Goal: Task Accomplishment & Management: Manage account settings

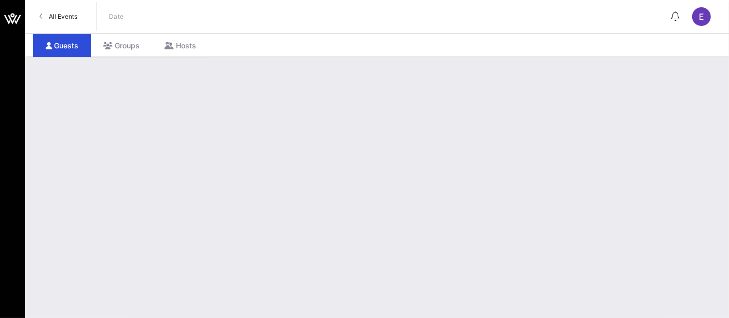
click at [64, 18] on span "All Events" at bounding box center [63, 16] width 29 height 8
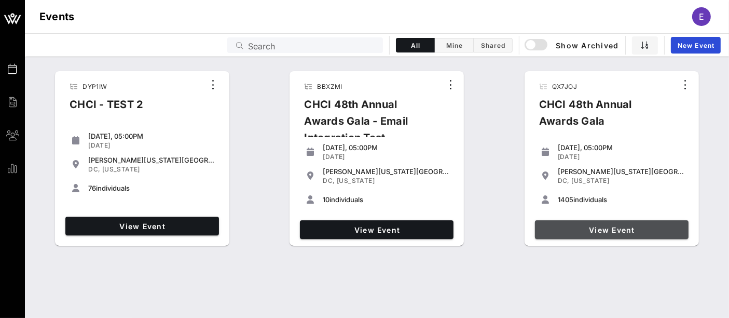
click at [631, 231] on span "View Event" at bounding box center [611, 229] width 145 height 9
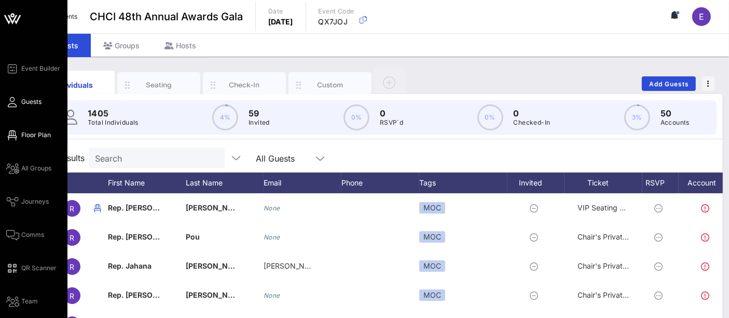
click at [31, 136] on span "Floor Plan" at bounding box center [36, 134] width 30 height 9
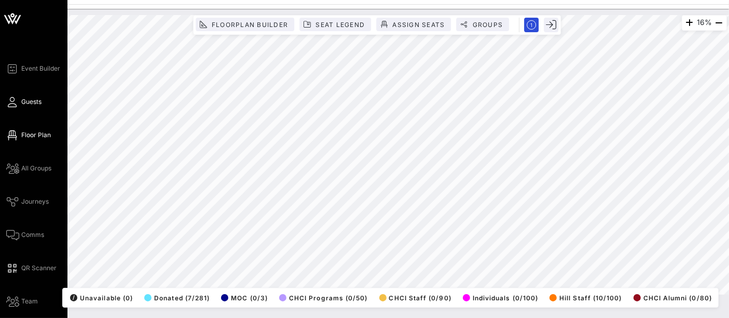
click at [27, 107] on link "Guests" at bounding box center [23, 102] width 35 height 12
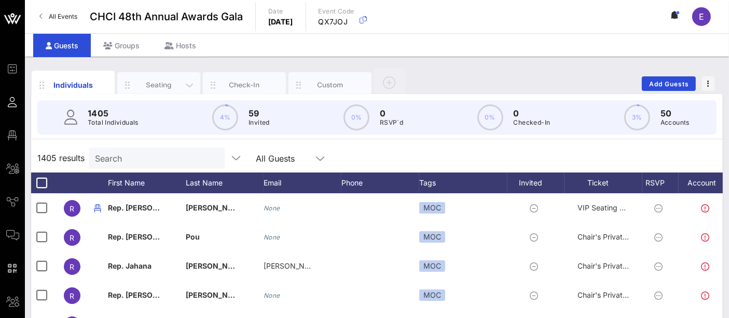
click at [167, 87] on div "Seating" at bounding box center [159, 85] width 46 height 10
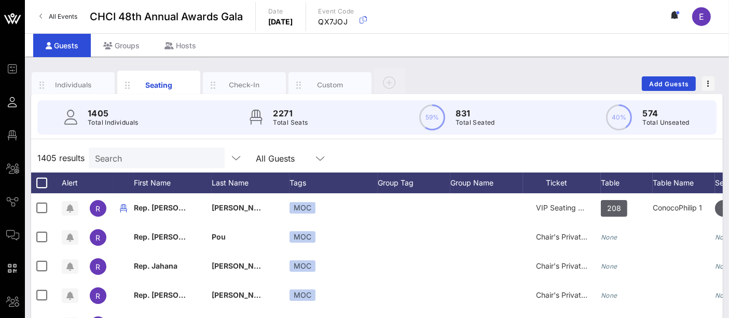
click at [154, 153] on input "Search" at bounding box center [155, 157] width 121 height 13
click at [156, 156] on input "text" at bounding box center [155, 157] width 121 height 13
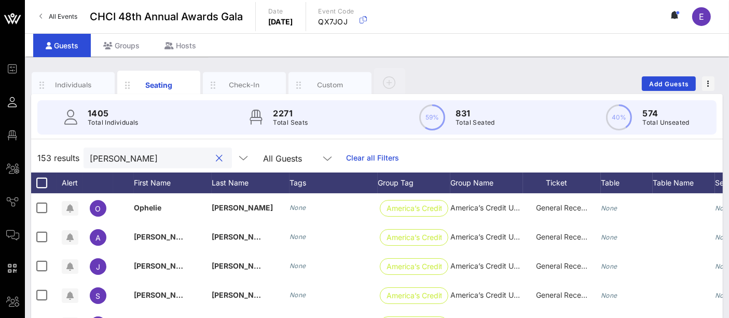
click at [150, 160] on input "erica" at bounding box center [150, 157] width 121 height 13
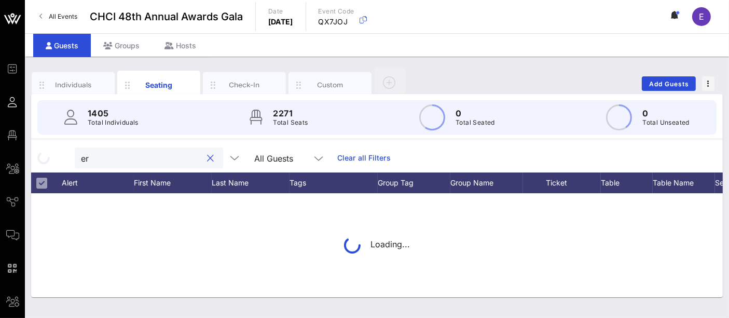
type input "e"
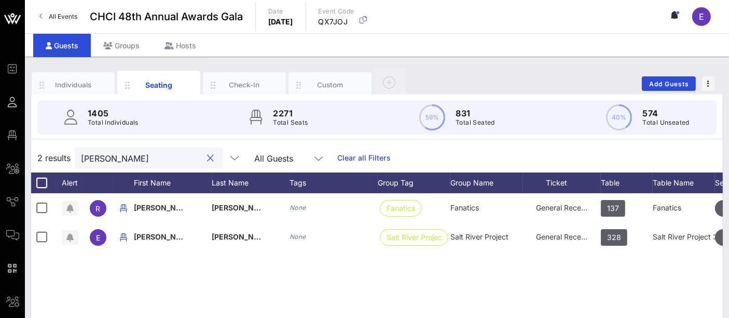
type input "bernal"
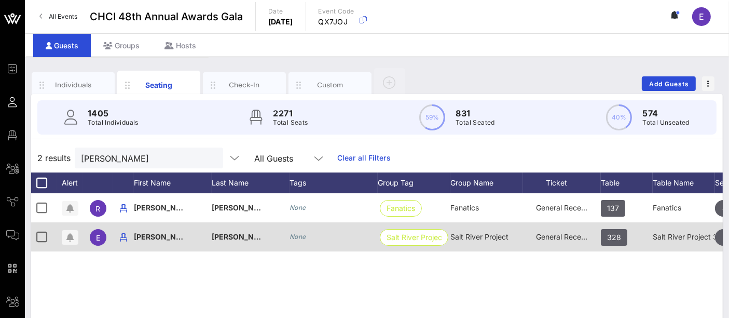
click at [178, 239] on div "Erika" at bounding box center [173, 242] width 78 height 41
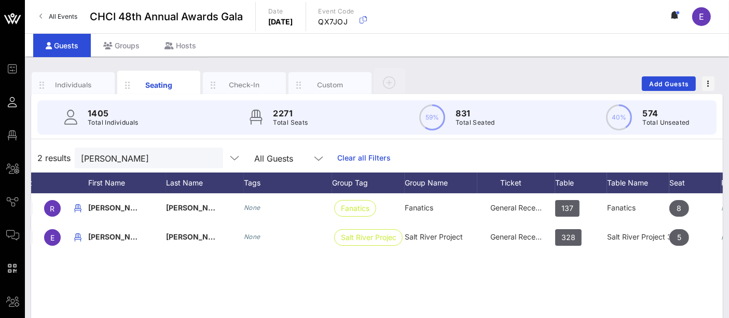
scroll to position [0, 132]
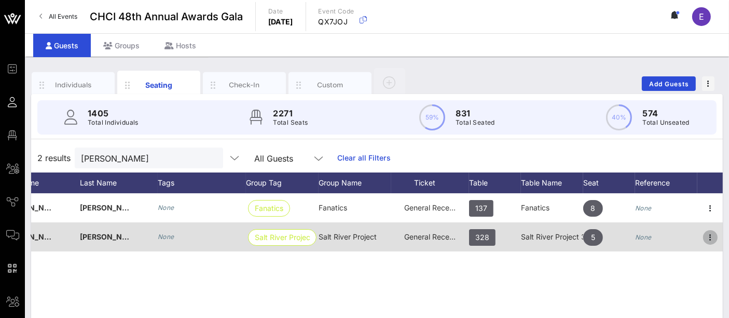
click at [710, 234] on icon "button" at bounding box center [711, 237] width 12 height 12
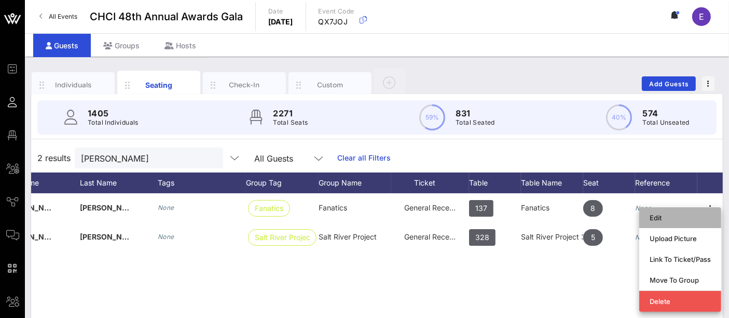
click at [688, 214] on div "Edit" at bounding box center [680, 217] width 61 height 8
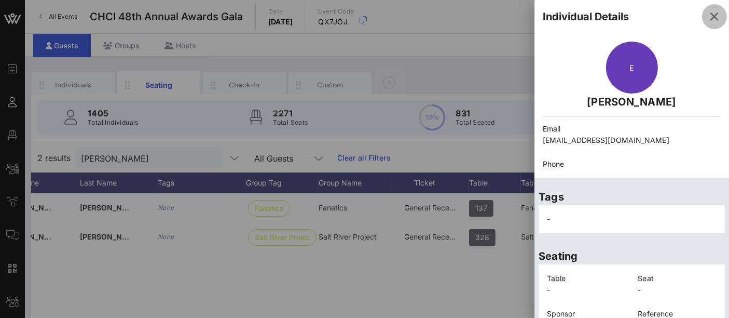
click at [709, 20] on icon "button" at bounding box center [715, 16] width 12 height 12
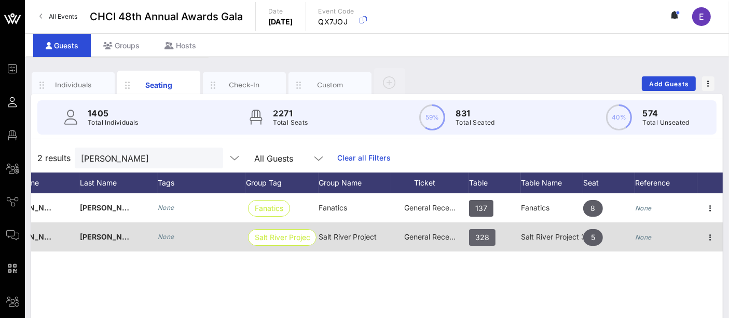
click at [479, 240] on span "328" at bounding box center [483, 237] width 14 height 17
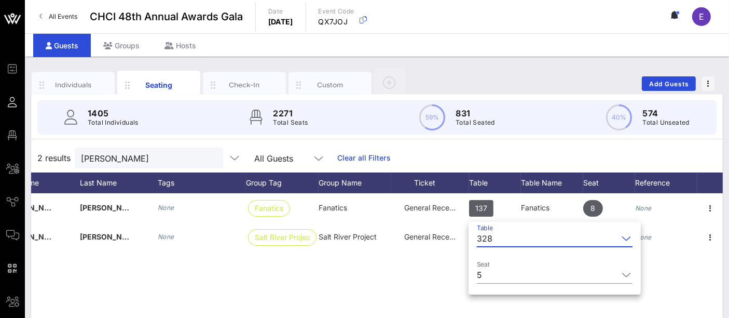
click at [535, 233] on input "Table" at bounding box center [557, 238] width 121 height 17
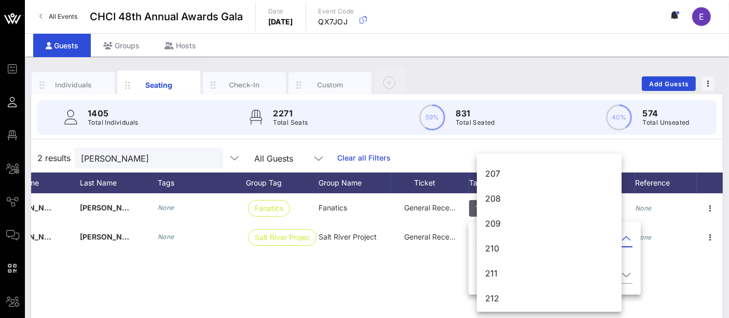
scroll to position [1433, 0]
click at [503, 210] on div "213" at bounding box center [549, 207] width 128 height 10
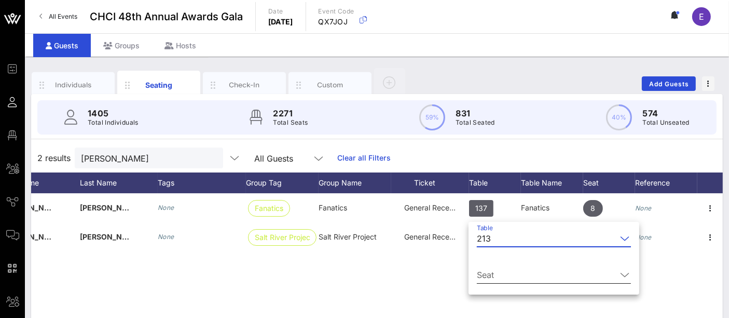
click at [518, 273] on input "Seat" at bounding box center [547, 274] width 140 height 17
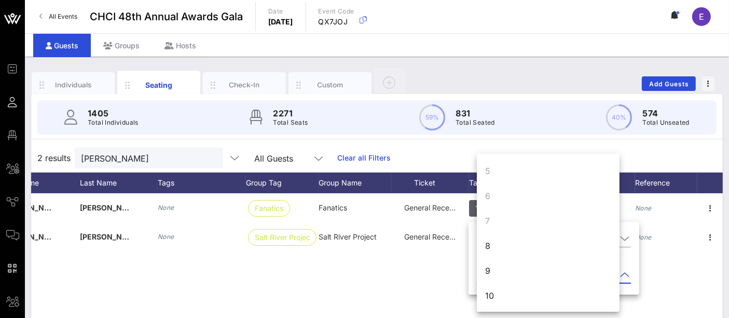
scroll to position [100, 0]
click at [498, 248] on div "8" at bounding box center [548, 245] width 143 height 25
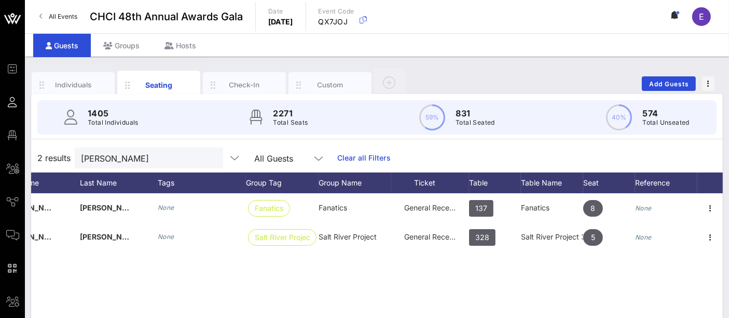
scroll to position [0, 0]
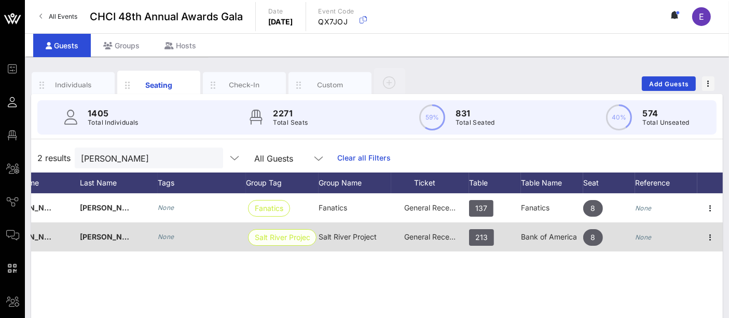
click at [296, 238] on span "Salt River Project" at bounding box center [282, 237] width 55 height 16
click at [283, 239] on span "Salt River Project" at bounding box center [282, 237] width 55 height 16
click at [282, 239] on span "Salt River Project" at bounding box center [282, 237] width 55 height 16
click at [353, 234] on span "Salt River Project" at bounding box center [348, 236] width 58 height 9
click at [712, 231] on icon "button" at bounding box center [711, 237] width 12 height 12
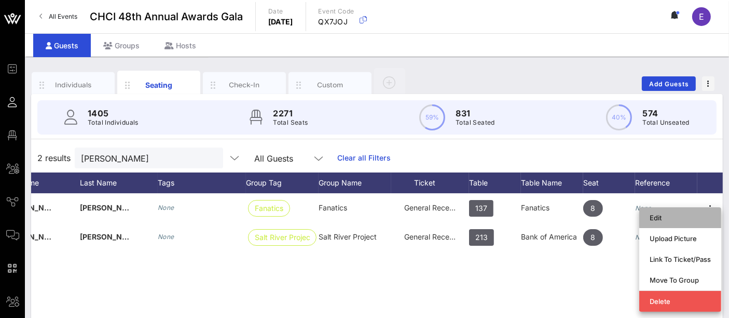
click at [672, 213] on div "Edit" at bounding box center [680, 217] width 61 height 8
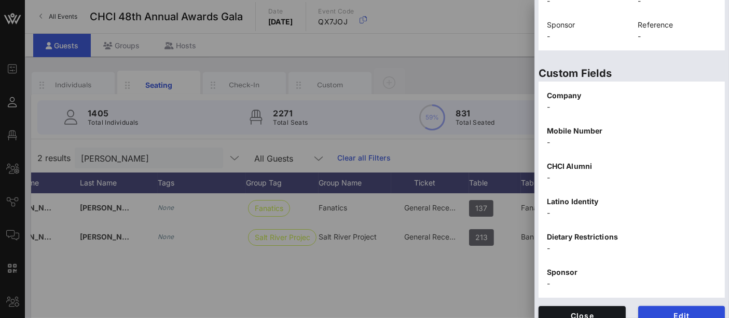
scroll to position [301, 0]
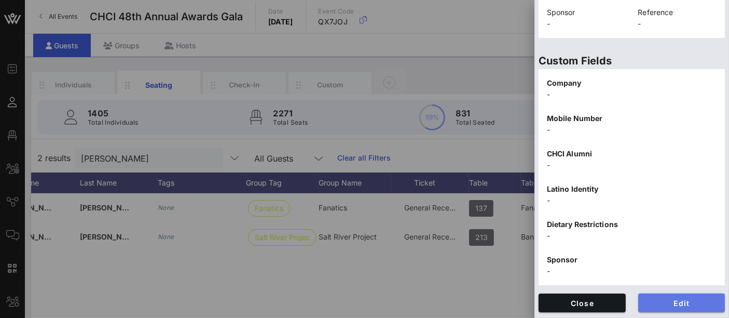
click at [676, 309] on button "Edit" at bounding box center [682, 302] width 87 height 19
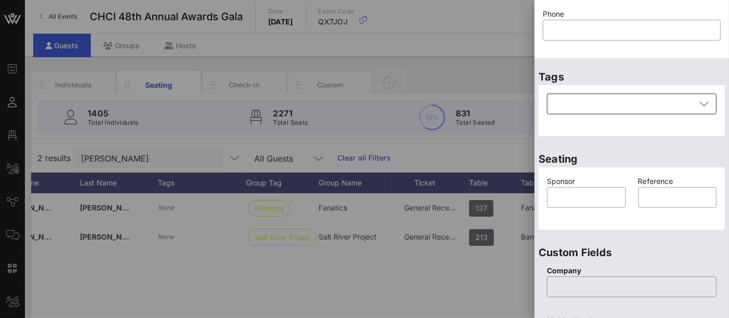
scroll to position [132, 0]
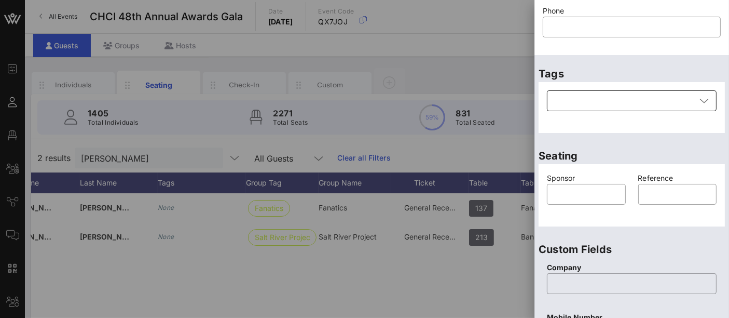
click at [700, 102] on icon at bounding box center [704, 100] width 9 height 12
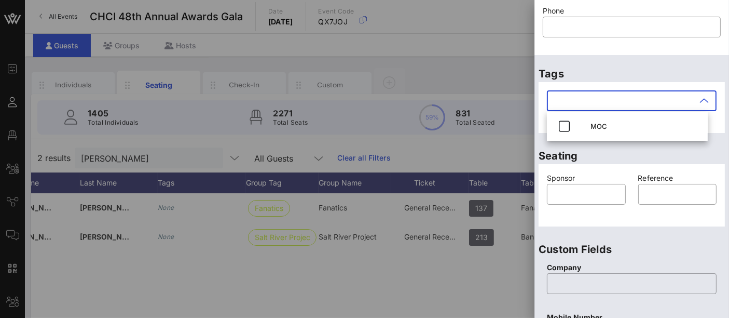
click at [700, 102] on icon at bounding box center [704, 100] width 9 height 12
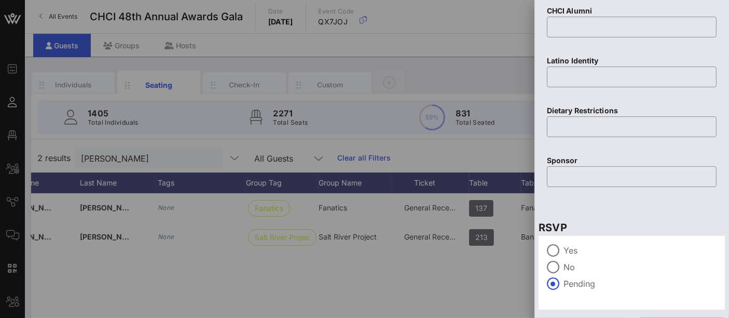
scroll to position [512, 0]
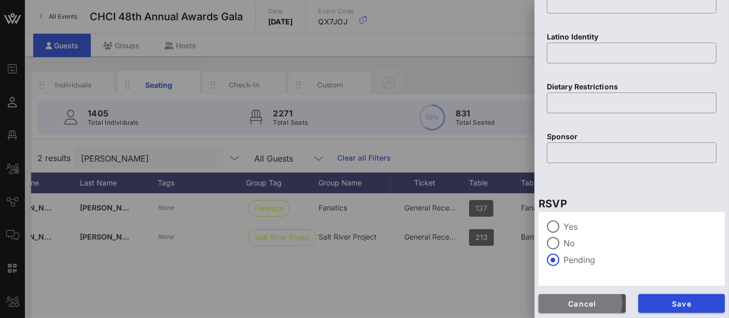
click at [591, 304] on span "Cancel" at bounding box center [582, 303] width 71 height 9
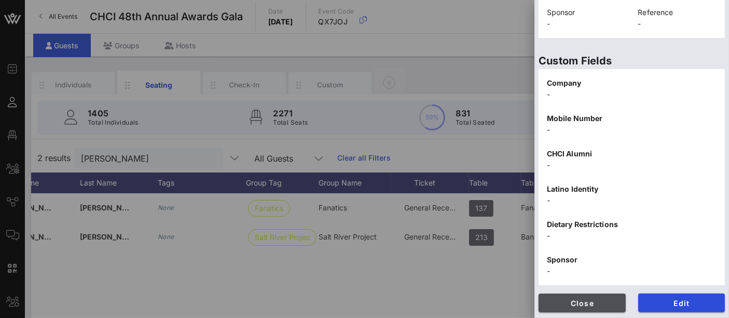
click at [572, 310] on button "Close" at bounding box center [582, 302] width 87 height 19
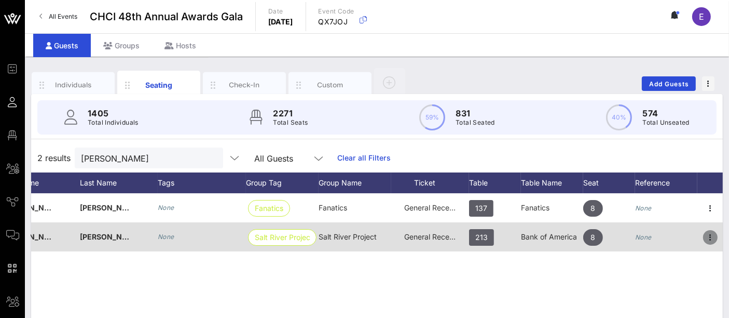
click at [709, 235] on icon "button" at bounding box center [711, 237] width 12 height 12
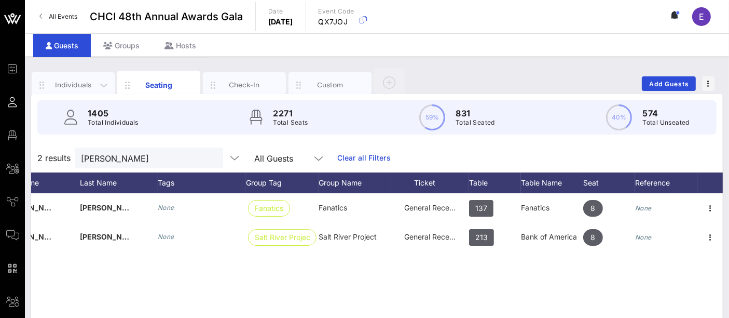
click at [68, 87] on div "Individuals" at bounding box center [73, 85] width 46 height 10
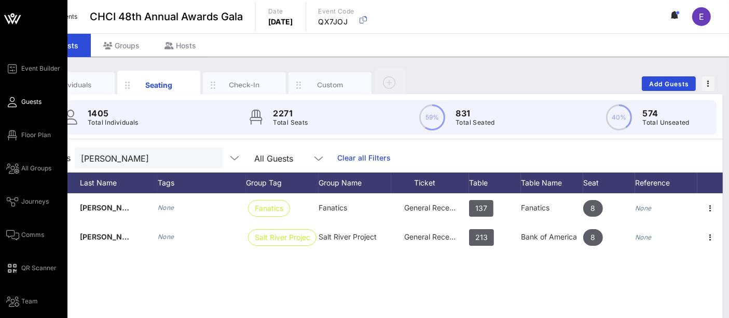
scroll to position [0, 38]
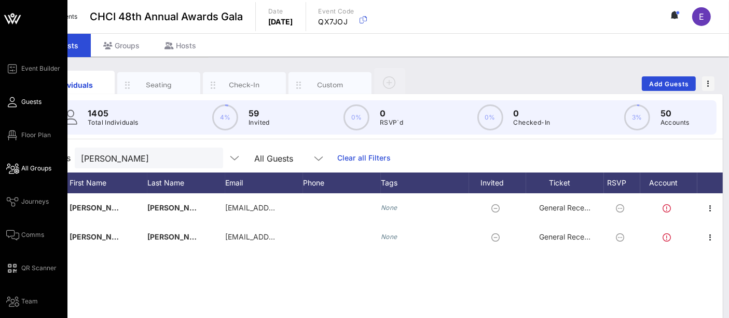
click at [38, 167] on span "All Groups" at bounding box center [36, 168] width 30 height 9
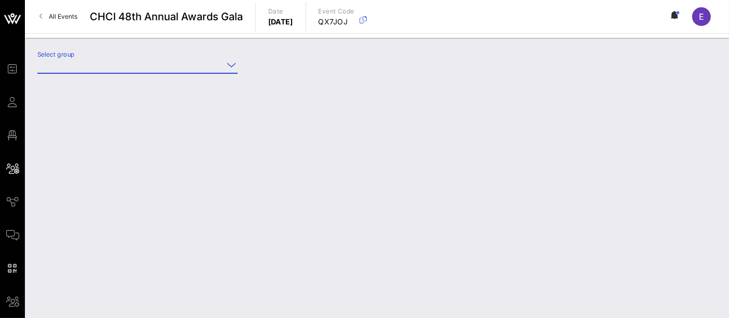
click at [136, 64] on input "Select group" at bounding box center [130, 65] width 186 height 17
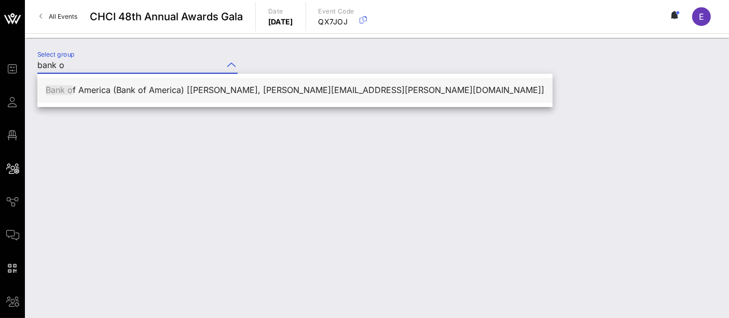
click at [197, 96] on div "Bank o f America (Bank of America) [Matthew Gomez, matthew.m.gomez@bofa.com]" at bounding box center [295, 90] width 499 height 22
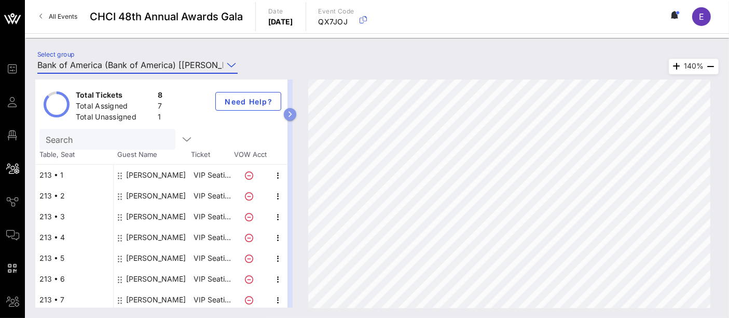
click at [293, 116] on icon "button" at bounding box center [290, 114] width 5 height 6
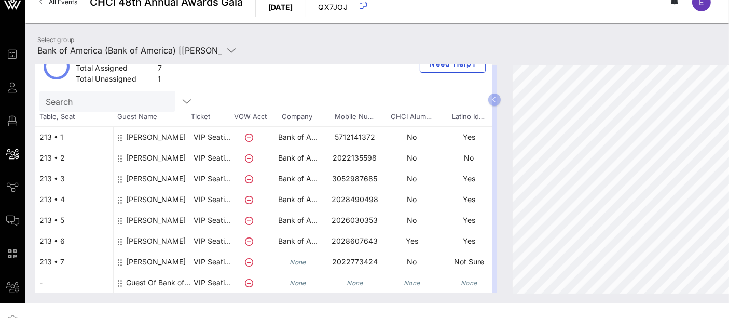
scroll to position [22, 0]
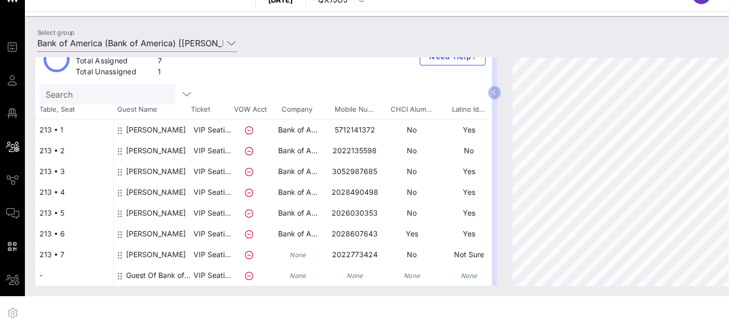
click at [166, 267] on div "Guest Of Bank of America" at bounding box center [158, 275] width 65 height 21
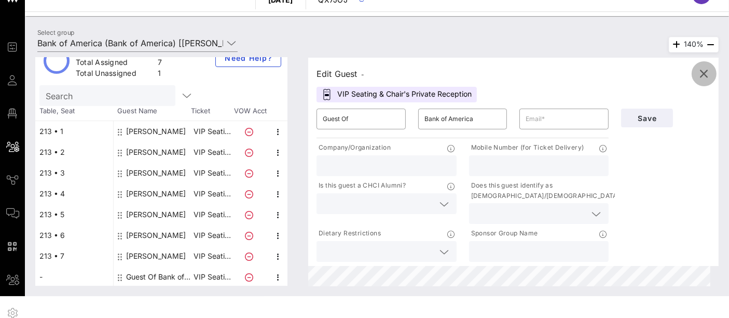
click at [709, 70] on icon "button" at bounding box center [704, 73] width 12 height 12
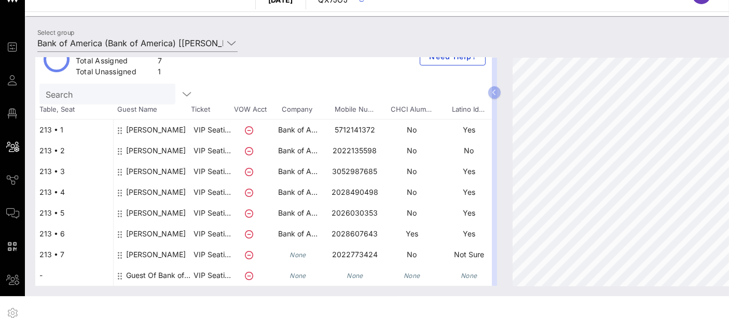
type input "Bank of America (Bank of America) [Matthew Gomez, matthew.m.gomez@bofa.com]"
click at [43, 84] on div "Search" at bounding box center [107, 94] width 136 height 21
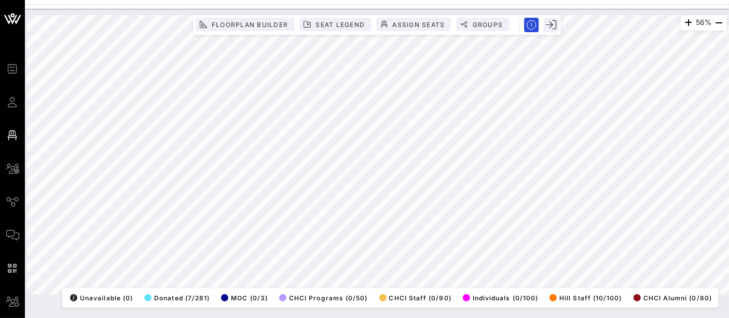
click at [442, 317] on html "Event Builder Guests Floor Plan All Groups Journeys Comms QR Scanner Team Setti…" at bounding box center [364, 159] width 729 height 318
click at [297, 21] on div "32% Floorplan Builder Seat Legend Assign Seats Groups Exit All Reserved Shared …" at bounding box center [377, 154] width 700 height 279
click at [420, 21] on span "Assign Seats" at bounding box center [418, 25] width 53 height 8
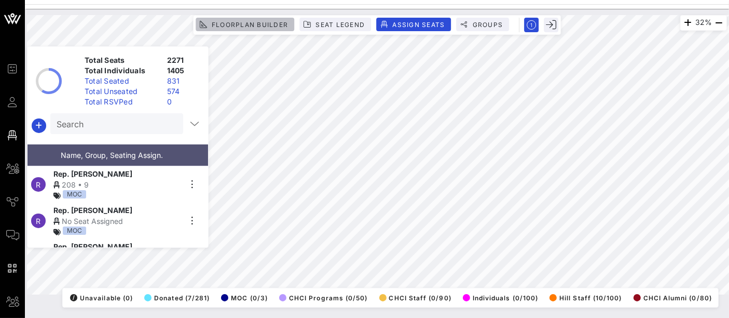
click at [270, 26] on span "Floorplan Builder" at bounding box center [249, 25] width 77 height 8
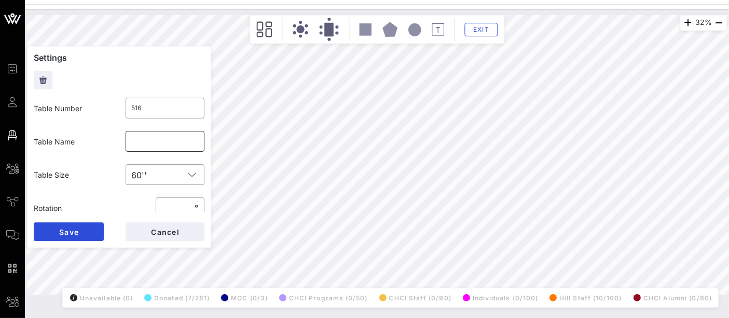
click at [151, 144] on input "text" at bounding box center [165, 141] width 67 height 17
type input "Electronic Payment Coalition"
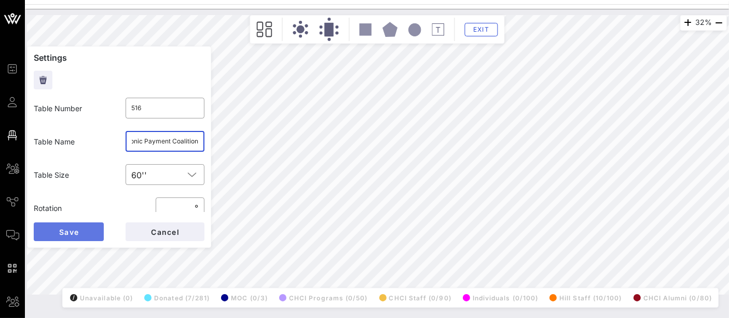
click at [71, 227] on span "Save" at bounding box center [69, 231] width 20 height 9
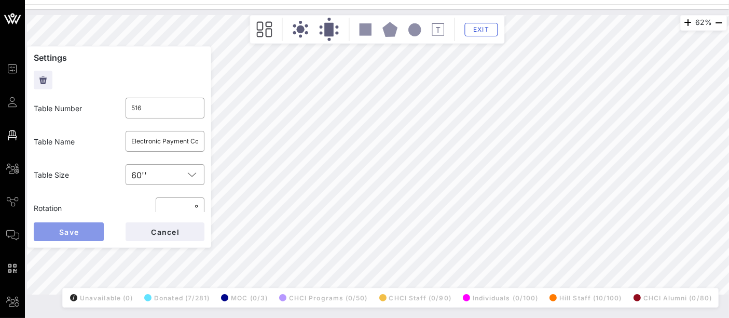
click at [88, 229] on button "Save" at bounding box center [69, 231] width 70 height 19
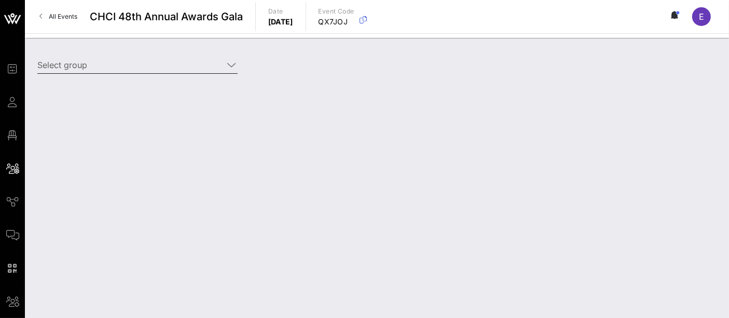
click at [127, 51] on div "Select group" at bounding box center [137, 67] width 213 height 34
click at [135, 66] on input "Select group" at bounding box center [130, 65] width 186 height 17
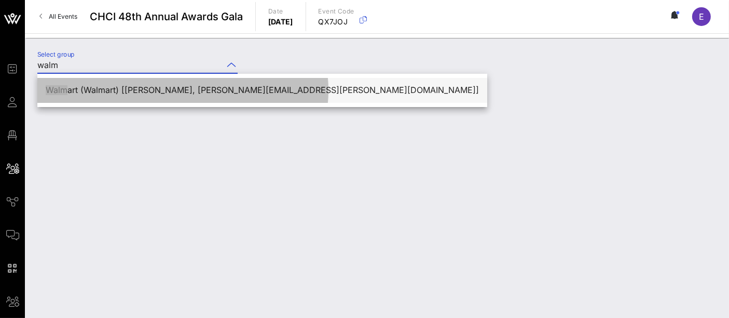
click at [180, 102] on div "Walm art (Walmart) [Wanda Simmons, wanda.simmons@walmart.com]" at bounding box center [262, 90] width 450 height 25
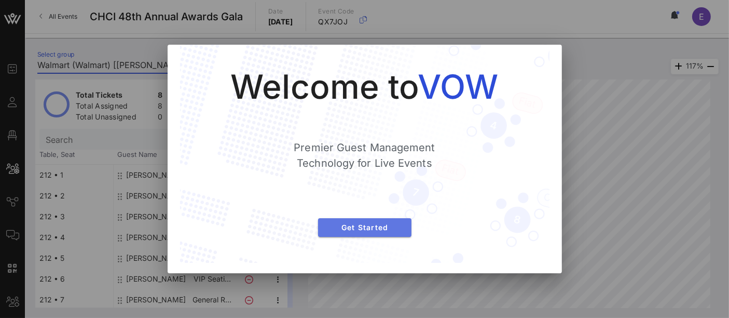
click at [374, 228] on span "Get Started" at bounding box center [365, 227] width 77 height 9
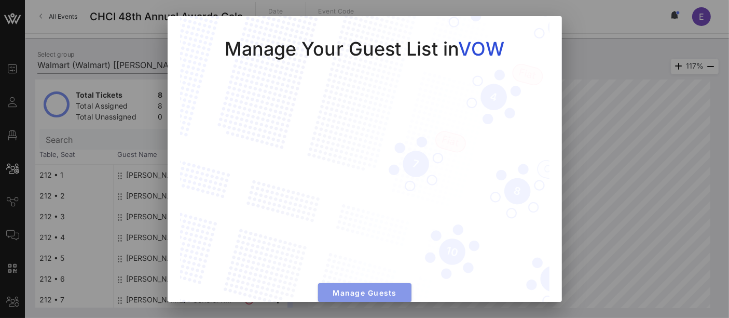
click at [374, 291] on button "Manage Guests" at bounding box center [364, 292] width 93 height 19
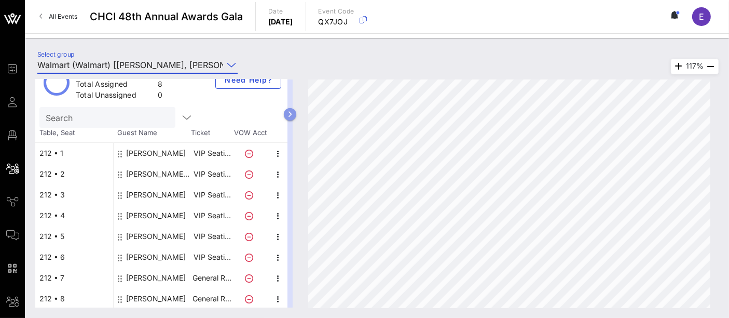
click at [293, 117] on icon "button" at bounding box center [290, 114] width 5 height 6
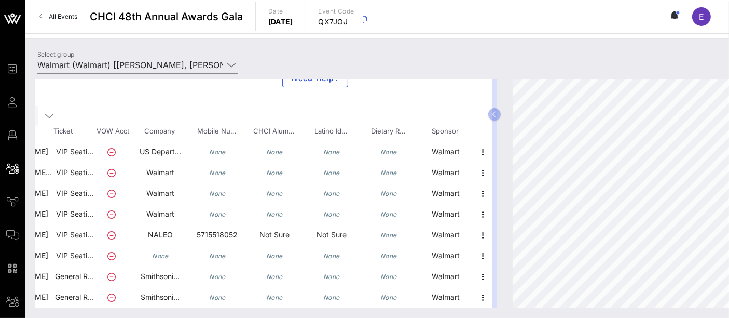
scroll to position [31, 0]
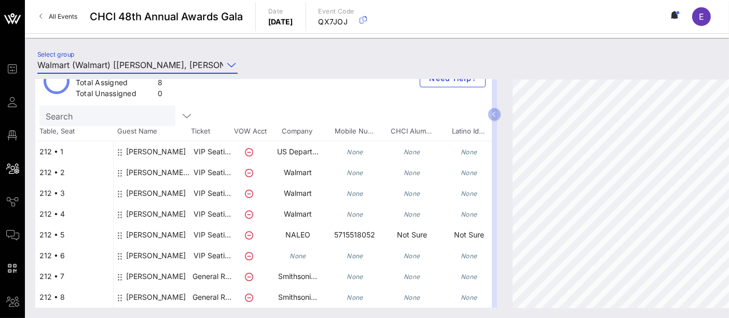
click at [111, 60] on input "Walmart (Walmart) [Wanda Simmons, wanda.simmons@walmart.com]" at bounding box center [130, 65] width 186 height 17
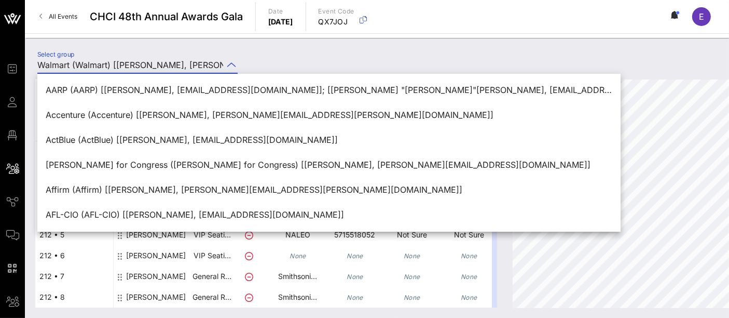
click at [115, 61] on input "Walmart (Walmart) [Wanda Simmons, wanda.simmons@walmart.com]" at bounding box center [130, 65] width 186 height 17
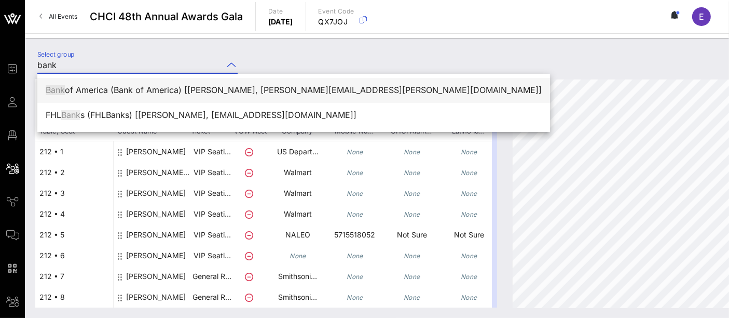
click at [152, 91] on div "Bank of America (Bank of America) [Matthew Gomez, matthew.m.gomez@bofa.com]" at bounding box center [294, 90] width 496 height 10
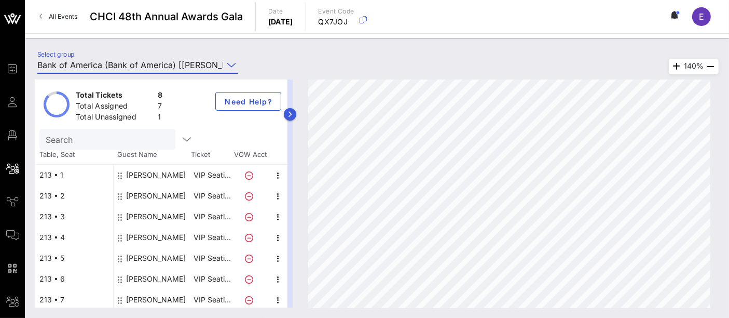
type input "Bank of America (Bank of America) [Matthew Gomez, matthew.m.gomez@bofa.com]"
click at [296, 117] on button "button" at bounding box center [290, 114] width 12 height 12
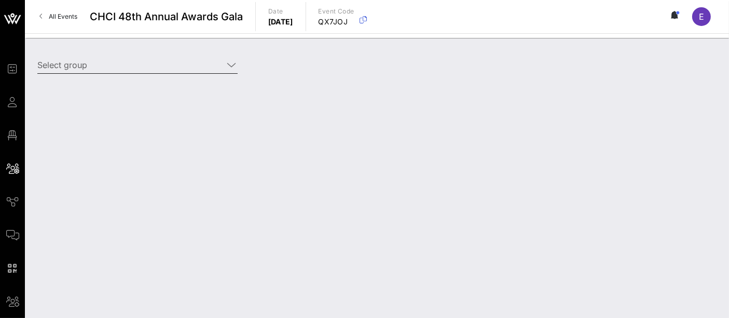
click at [223, 55] on div "Select group" at bounding box center [137, 67] width 213 height 34
click at [219, 66] on input "Select group" at bounding box center [130, 65] width 186 height 17
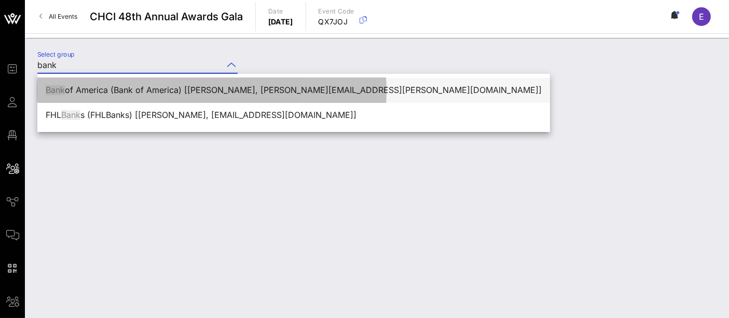
click at [228, 94] on div "Bank of America (Bank of America) [Matthew Gomez, matthew.m.gomez@bofa.com]" at bounding box center [294, 90] width 496 height 10
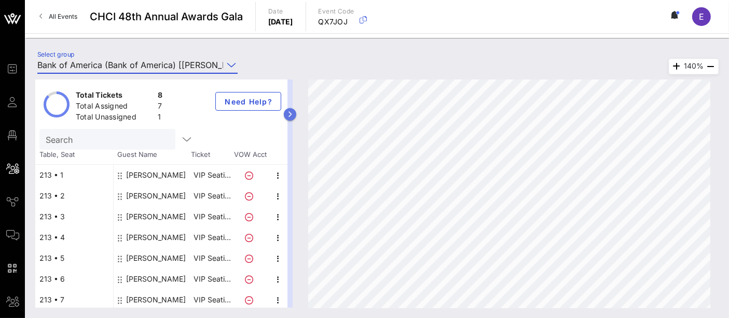
click at [293, 113] on icon "button" at bounding box center [290, 114] width 5 height 6
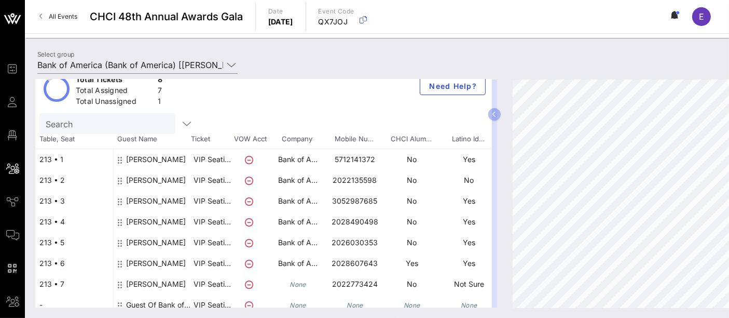
scroll to position [31, 0]
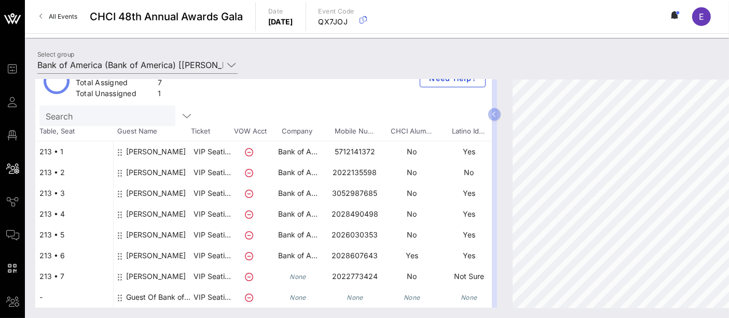
type input "Bank of America (Bank of America) [[PERSON_NAME], [PERSON_NAME][EMAIL_ADDRESS][…"
